Goal: Task Accomplishment & Management: Manage account settings

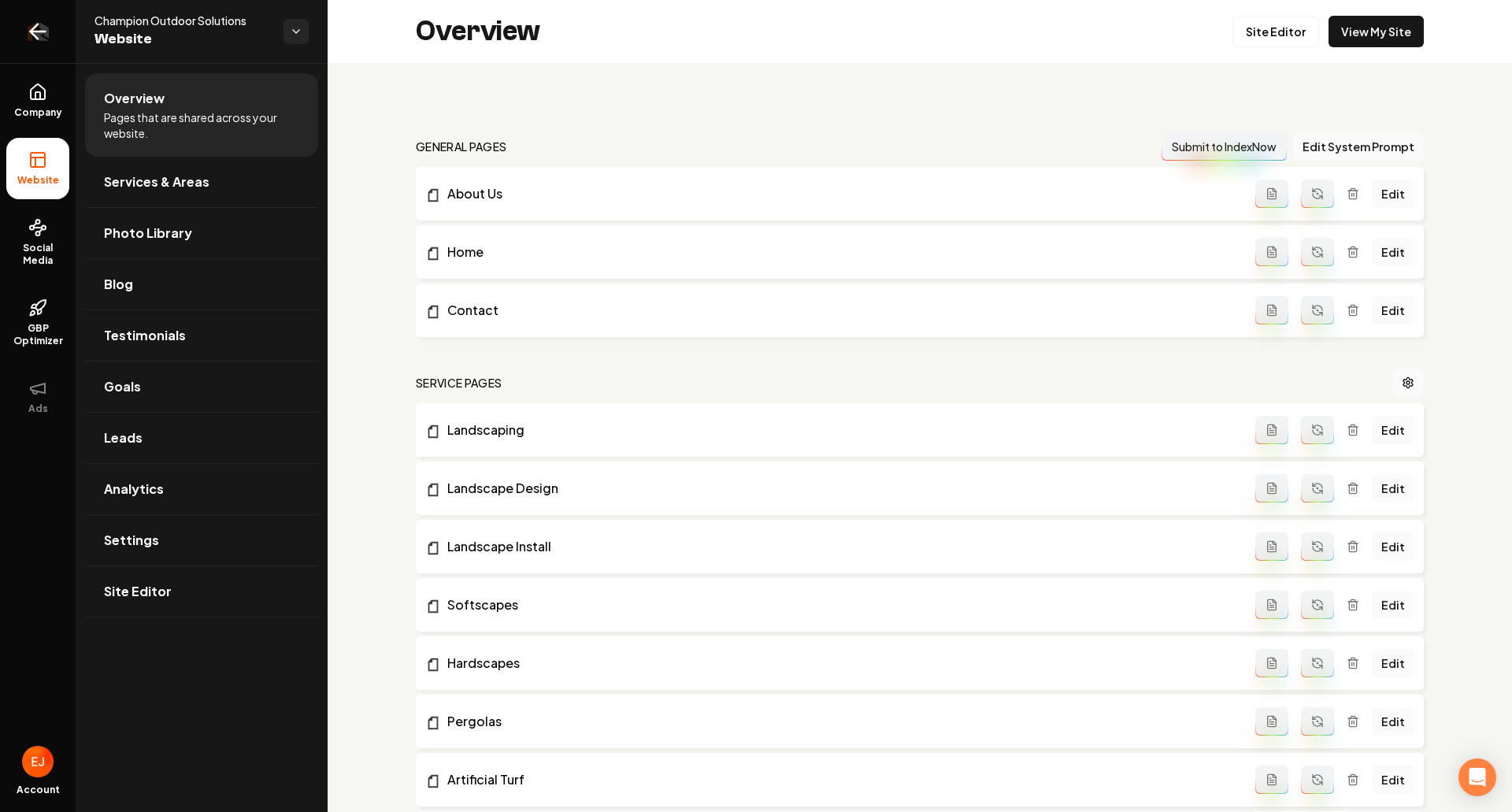
click at [47, 43] on icon "Return to dashboard" at bounding box center [38, 31] width 25 height 25
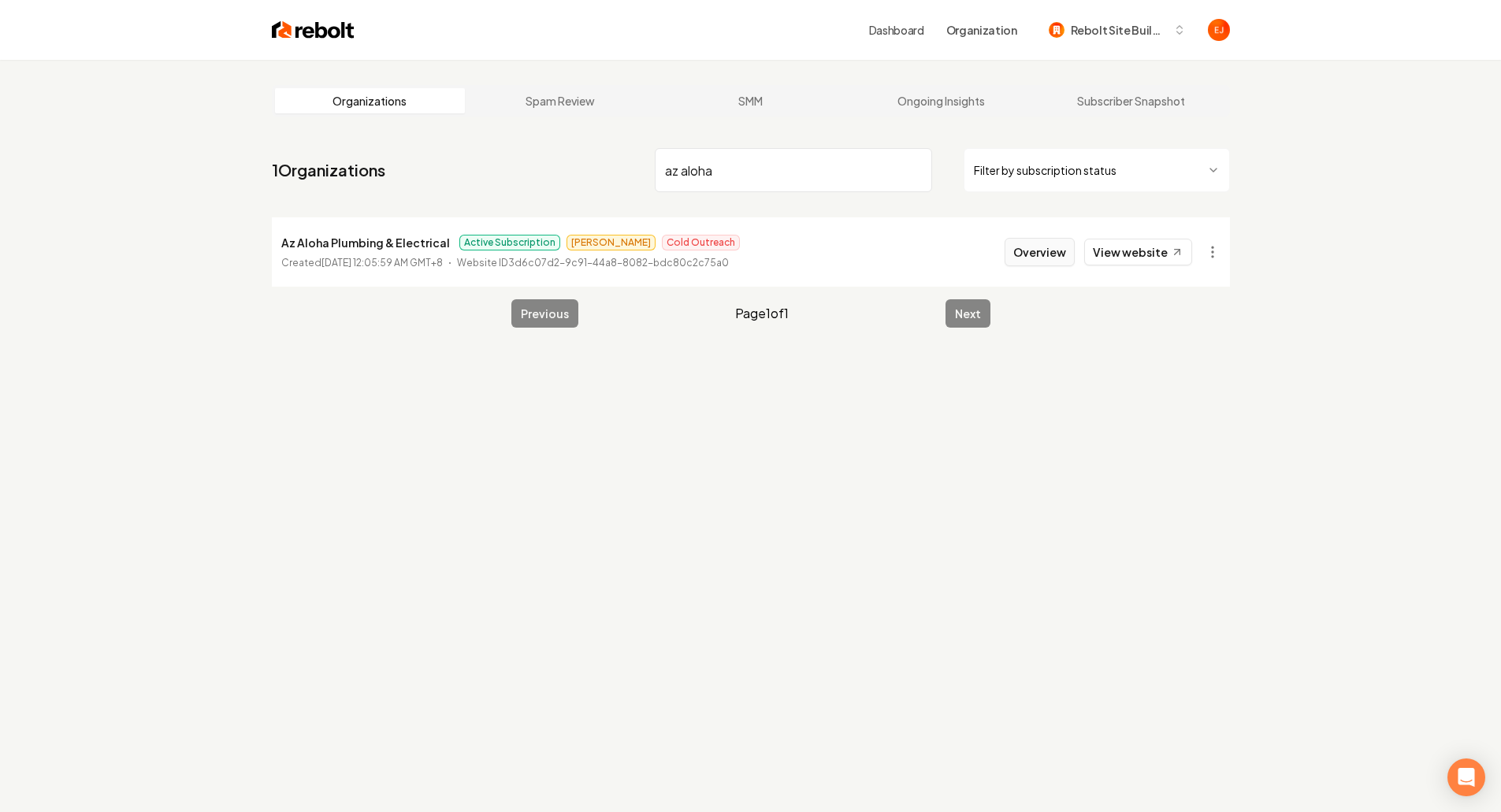
type input "az aloha"
click at [1042, 262] on button "Overview" at bounding box center [1039, 251] width 70 height 28
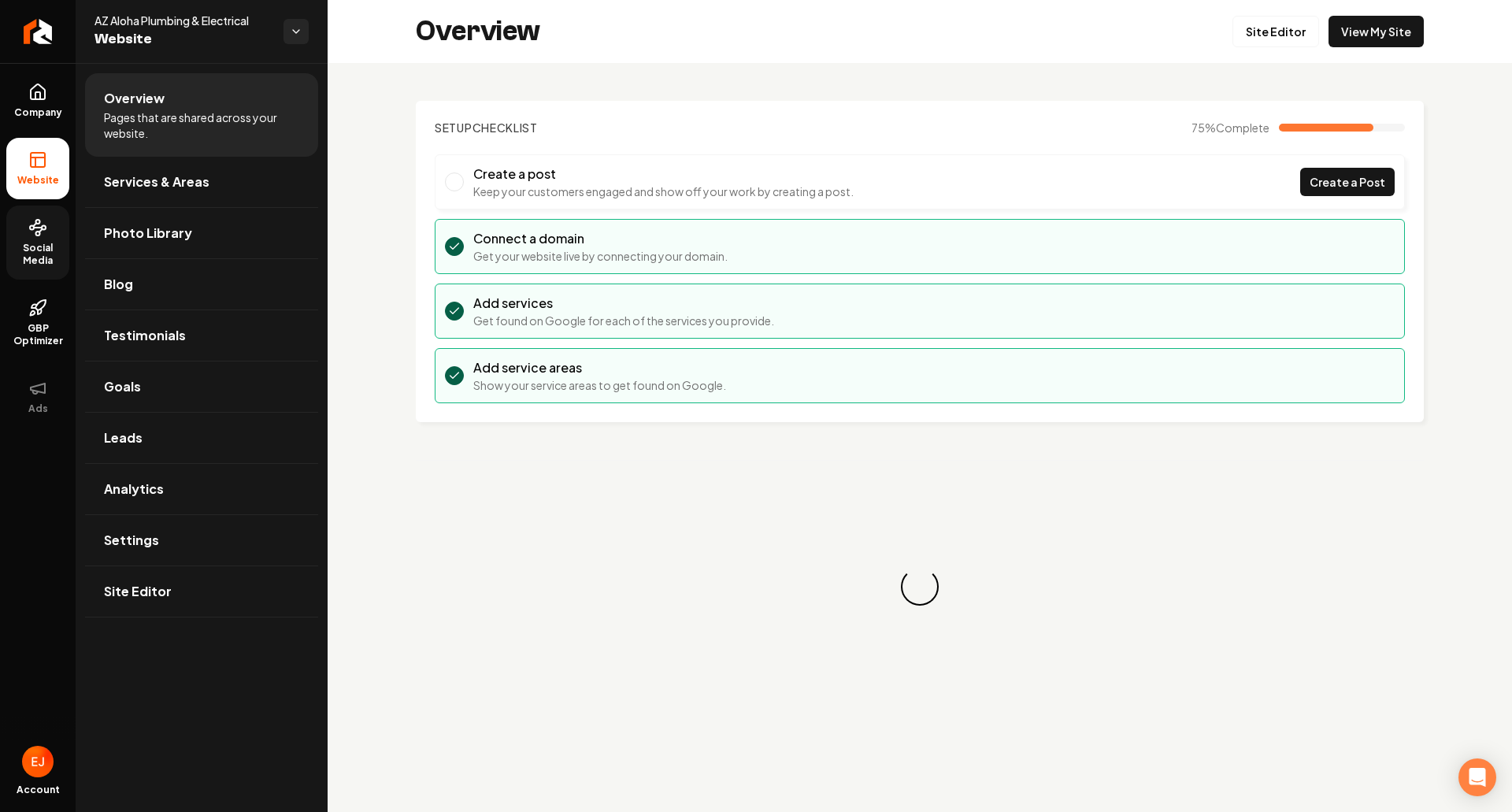
click at [32, 251] on span "Social Media" at bounding box center [37, 255] width 63 height 25
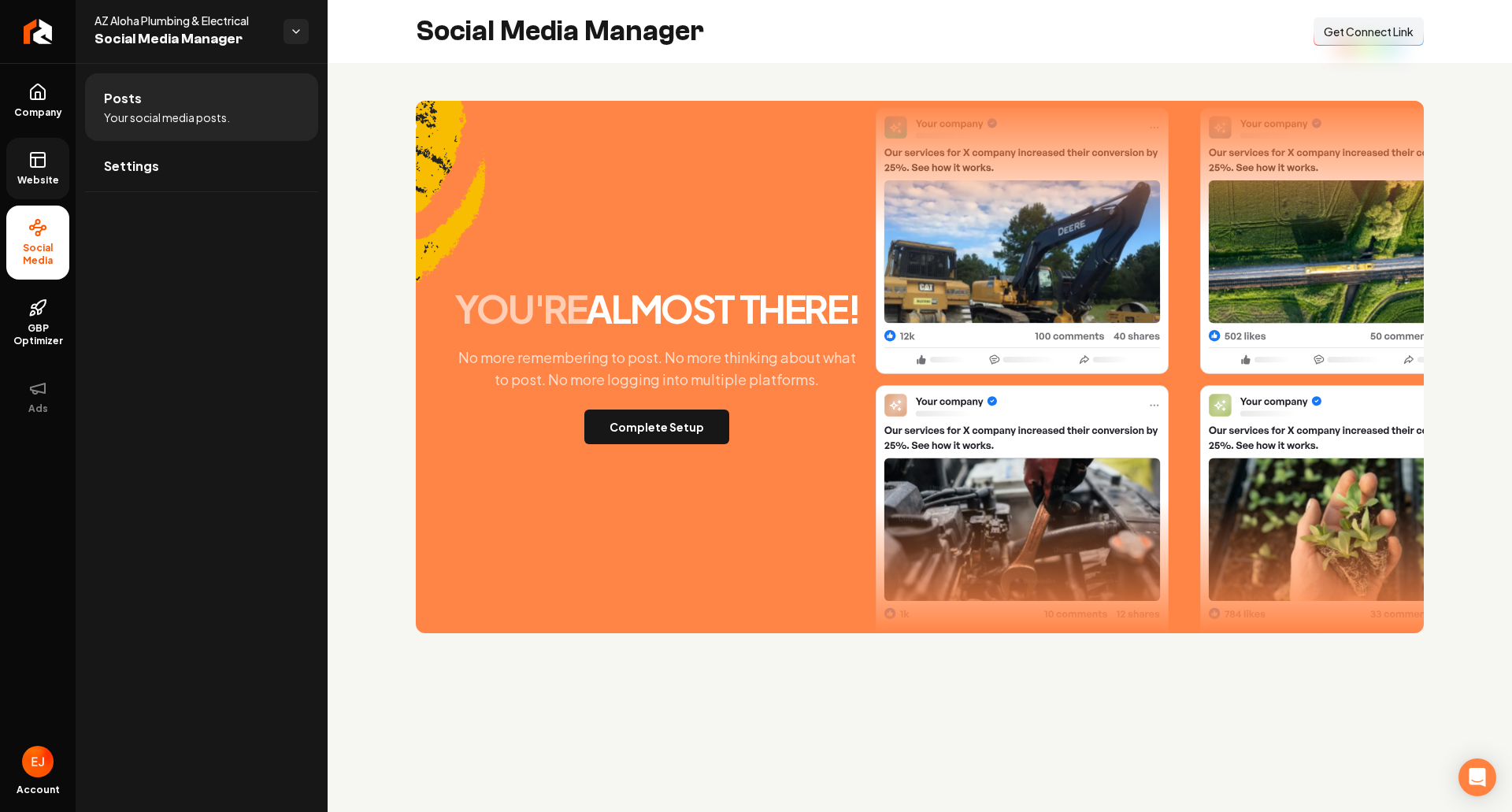
click at [36, 176] on span "Website" at bounding box center [38, 180] width 54 height 13
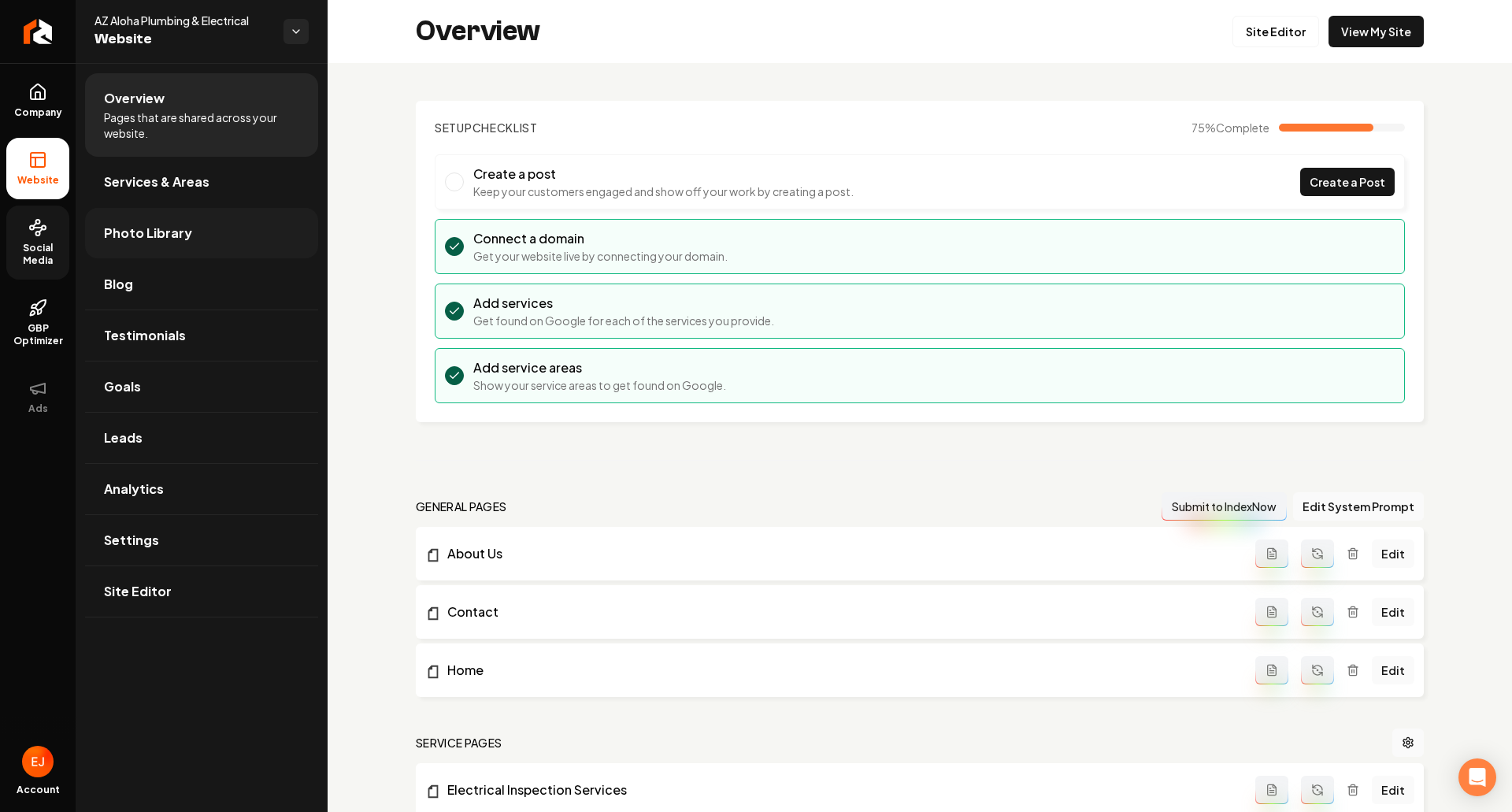
click at [186, 249] on link "Photo Library" at bounding box center [201, 234] width 233 height 51
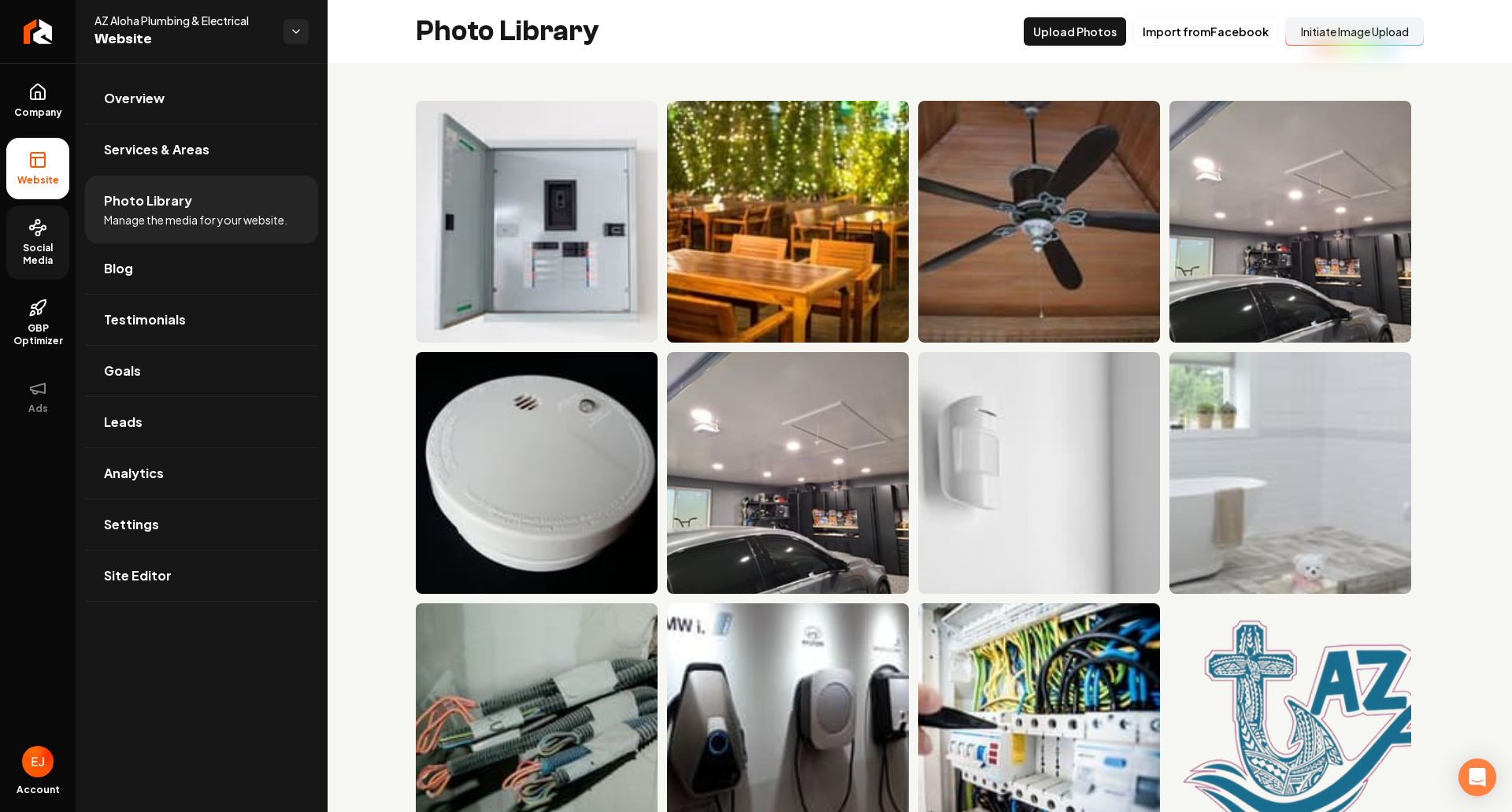
click at [1356, 36] on button "Initiate Image Upload" at bounding box center [1355, 30] width 139 height 28
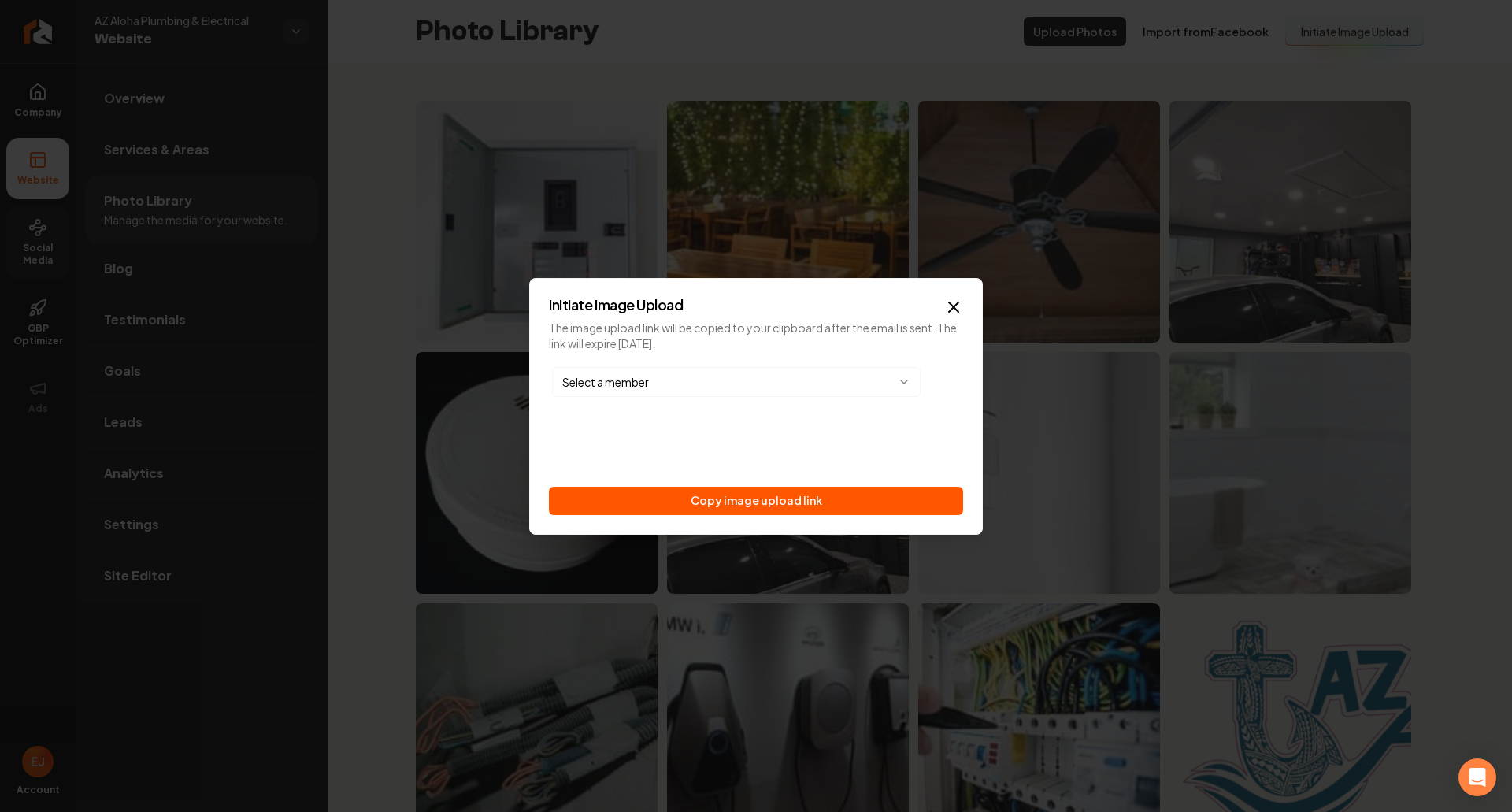
click at [907, 388] on body "Company Website Social Media GBP Optimizer Ads Account [GEOGRAPHIC_DATA] Aloha …" at bounding box center [756, 406] width 1512 height 812
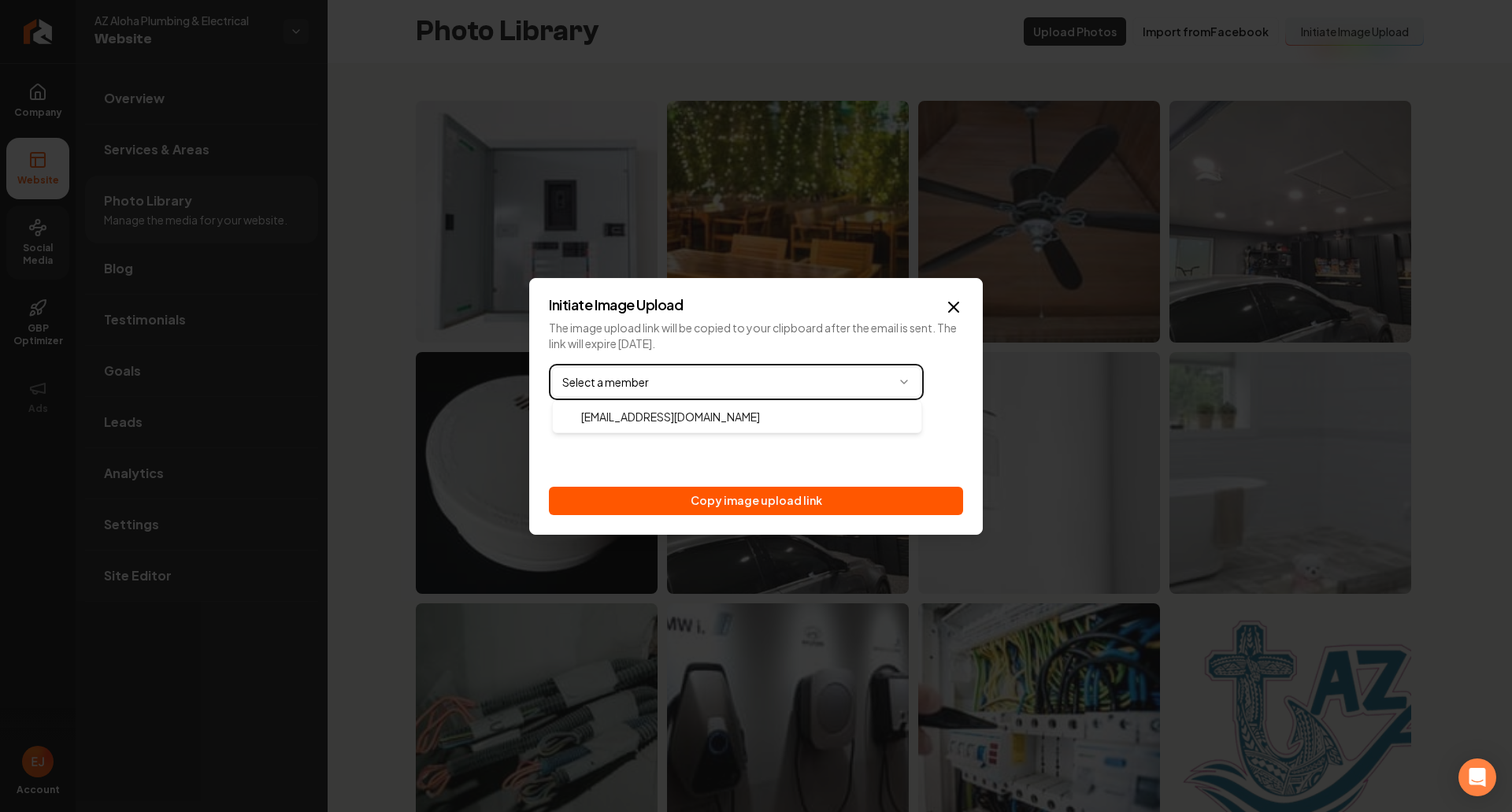
click at [907, 388] on body "Company Website Social Media GBP Optimizer Ads Account [GEOGRAPHIC_DATA] Aloha …" at bounding box center [756, 406] width 1512 height 812
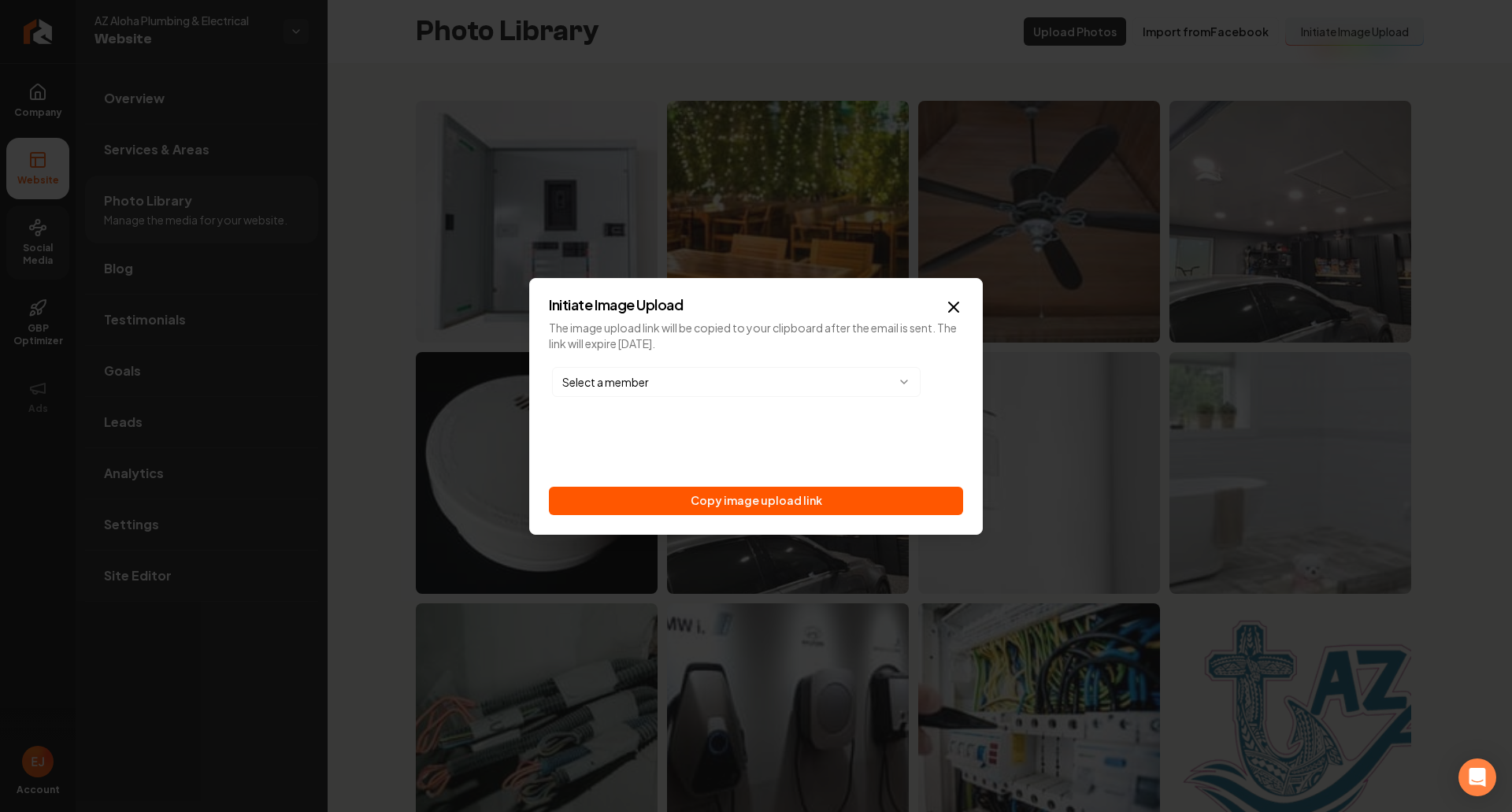
click at [901, 382] on body "Company Website Social Media GBP Optimizer Ads Account [GEOGRAPHIC_DATA] Aloha …" at bounding box center [756, 406] width 1512 height 812
click at [950, 385] on button "button" at bounding box center [943, 381] width 33 height 28
click at [759, 505] on button "Copy image upload link" at bounding box center [755, 500] width 414 height 28
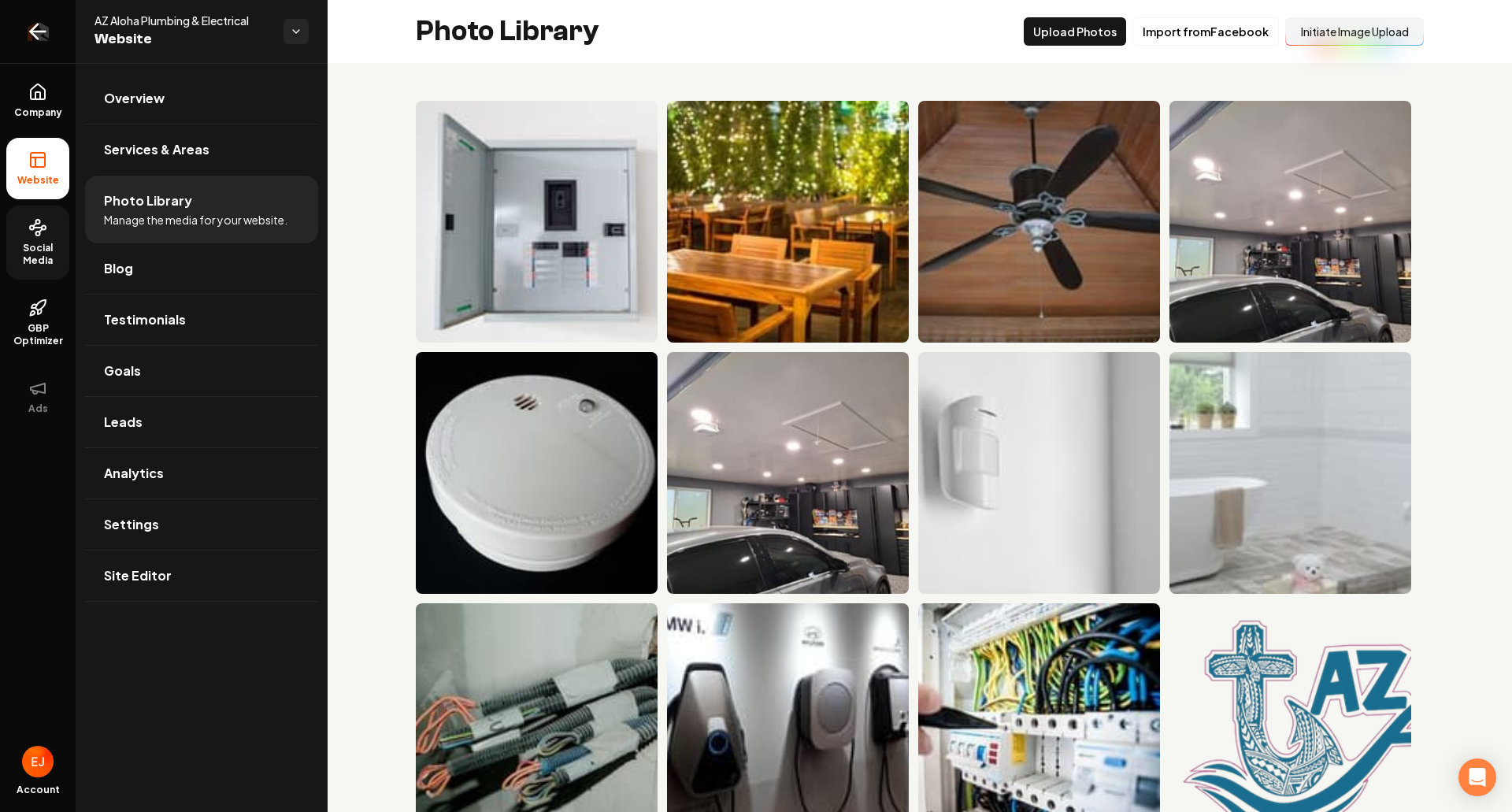
click at [30, 39] on icon "Return to dashboard" at bounding box center [38, 31] width 25 height 25
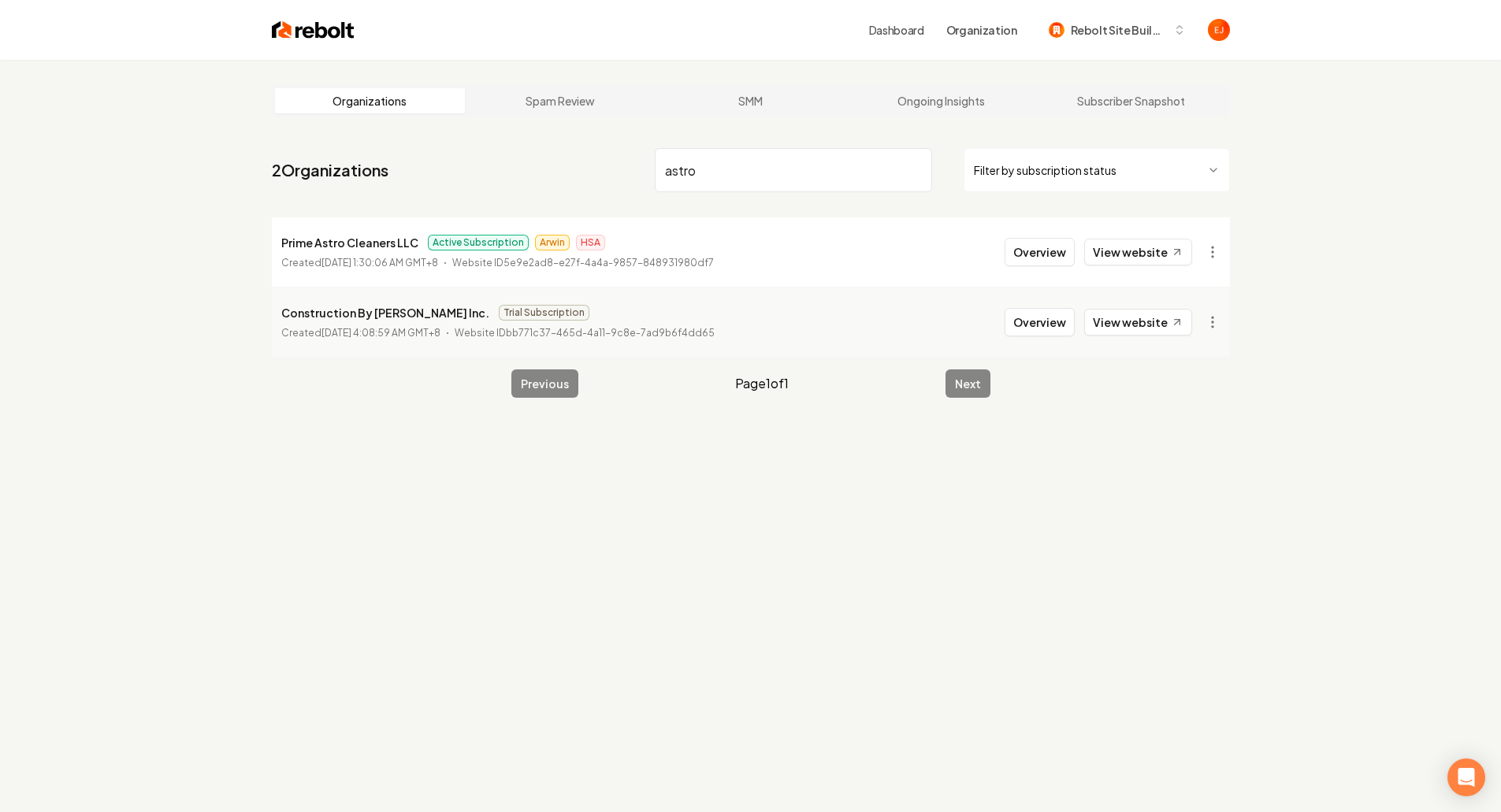
type input "astro"
click at [1061, 257] on button "Overview" at bounding box center [1039, 251] width 70 height 28
click at [1042, 257] on button "Overview" at bounding box center [1039, 251] width 70 height 28
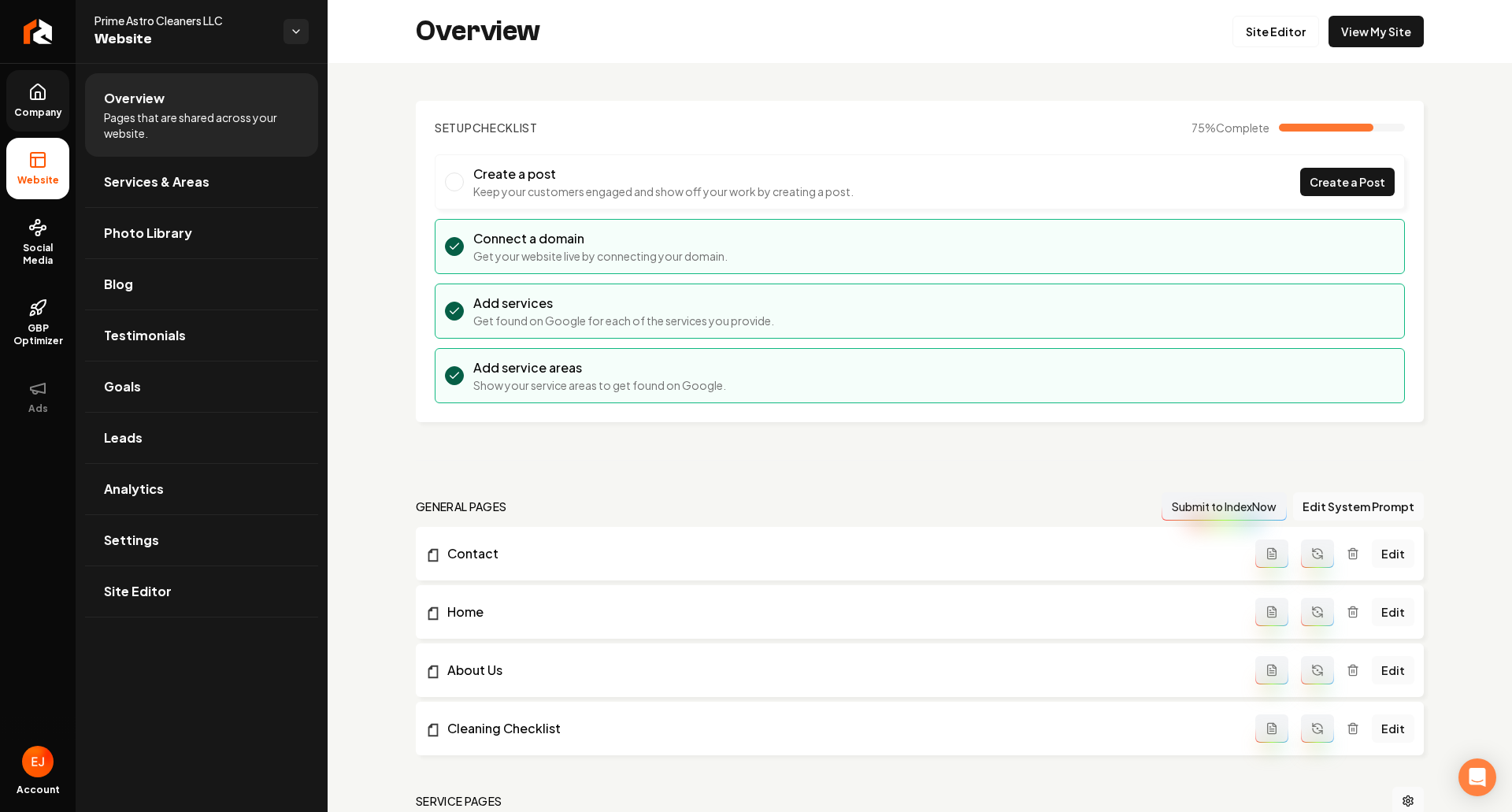
click at [60, 93] on link "Company" at bounding box center [37, 101] width 63 height 62
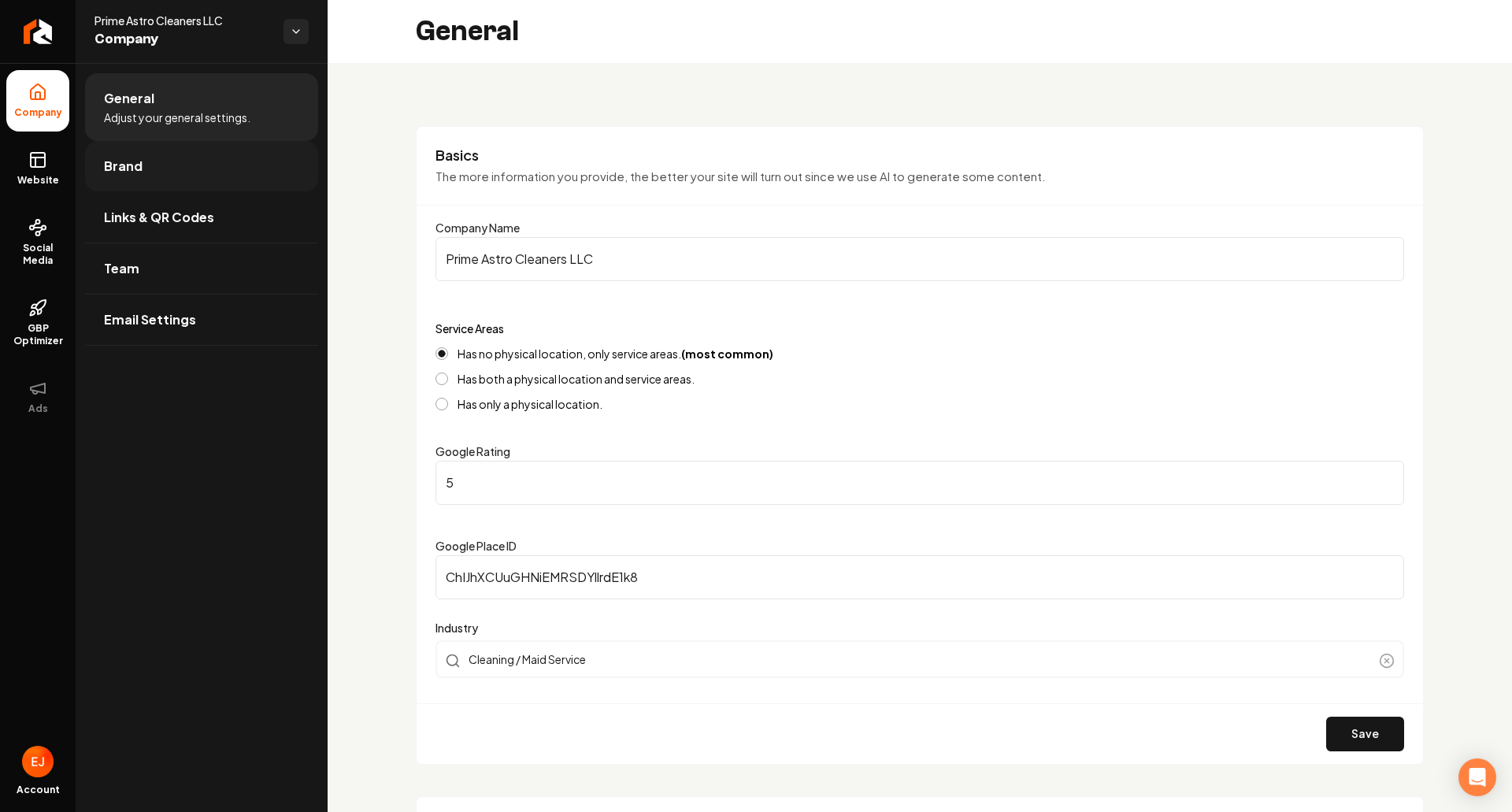
click at [126, 174] on span "Brand" at bounding box center [124, 166] width 39 height 19
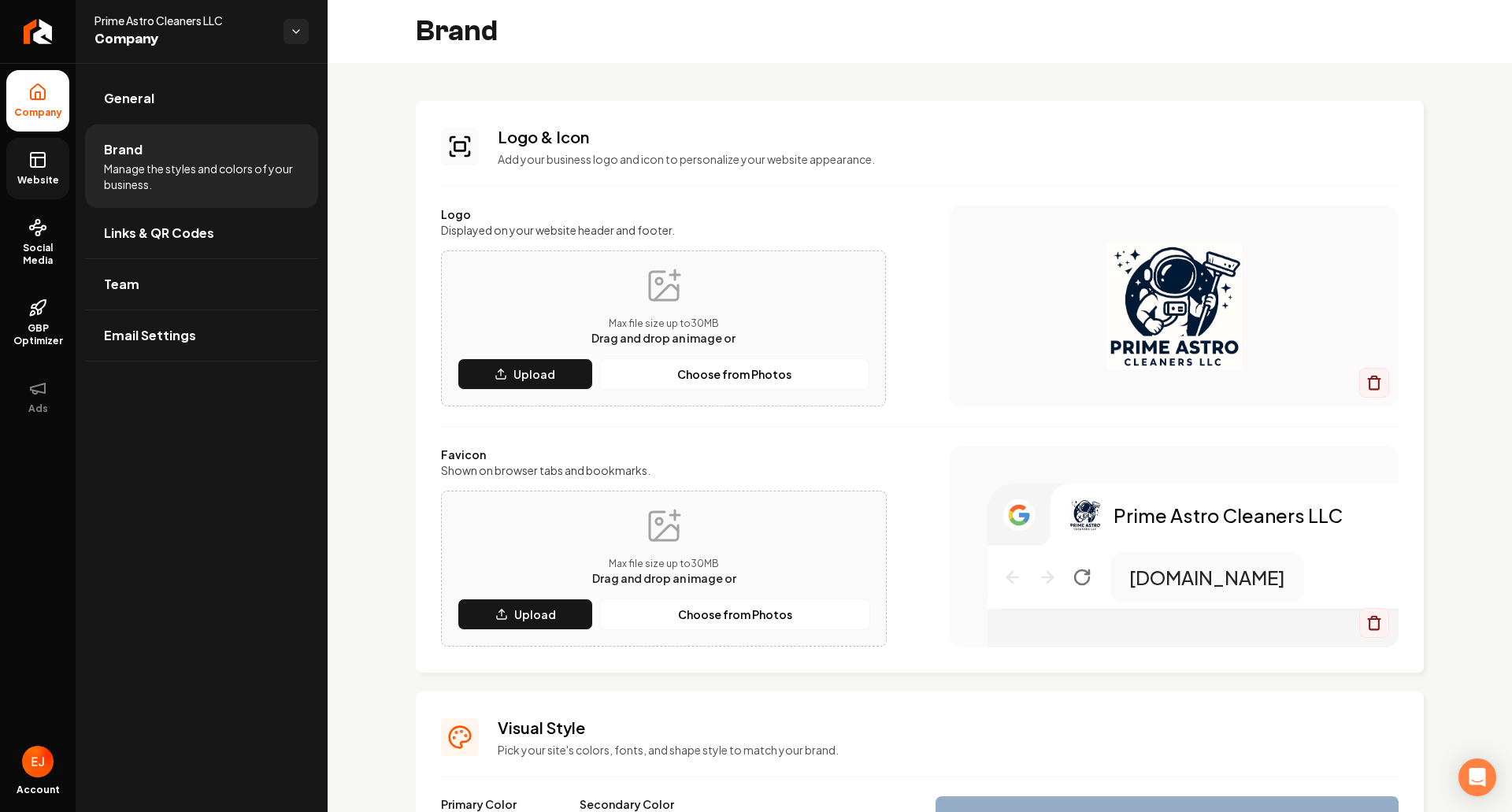
click at [51, 172] on link "Website" at bounding box center [37, 168] width 63 height 62
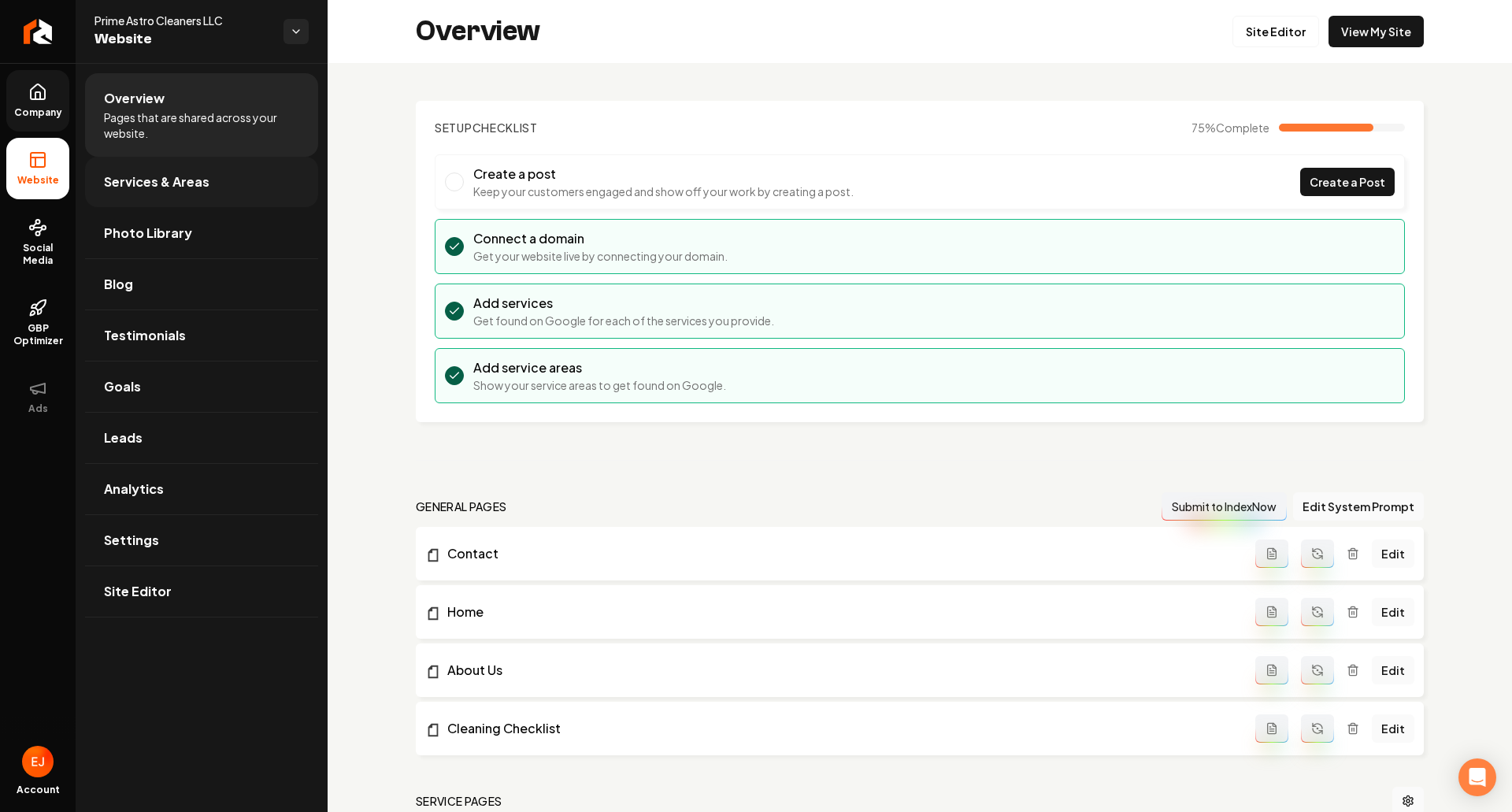
click at [147, 185] on span "Services & Areas" at bounding box center [157, 182] width 106 height 19
